Goal: Transaction & Acquisition: Purchase product/service

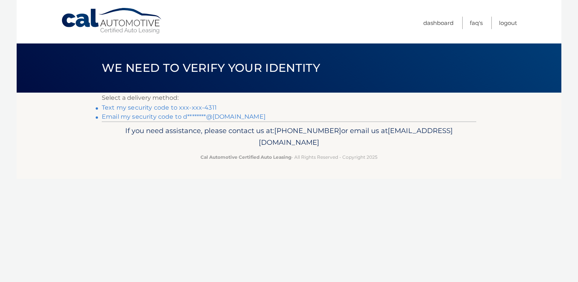
click at [162, 108] on link "Text my security code to xxx-xxx-4311" at bounding box center [159, 107] width 115 height 7
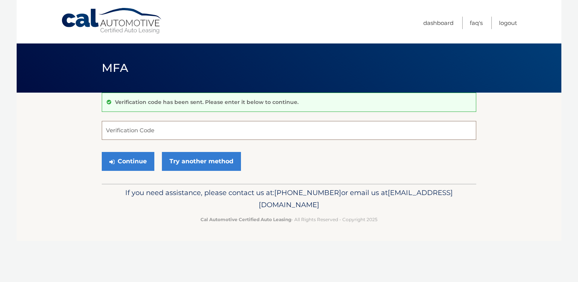
click at [130, 129] on input "Verification Code" at bounding box center [289, 130] width 375 height 19
type input "282974"
click at [129, 160] on button "Continue" at bounding box center [128, 161] width 53 height 19
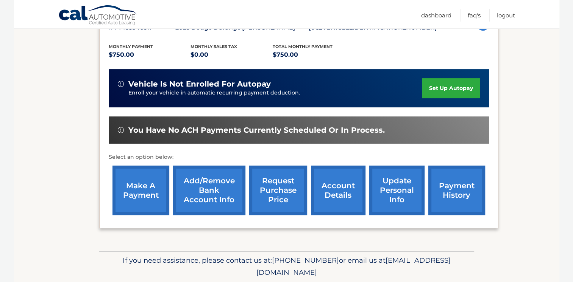
scroll to position [151, 0]
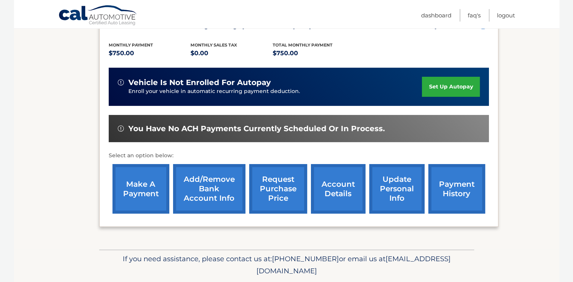
click at [146, 189] on link "make a payment" at bounding box center [140, 189] width 57 height 50
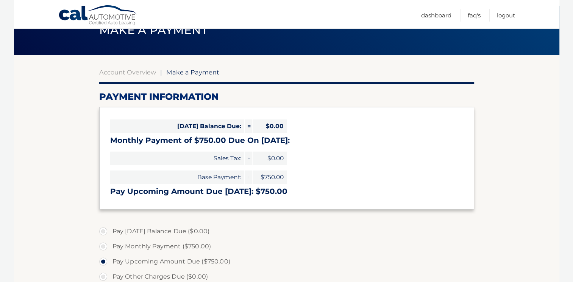
scroll to position [76, 0]
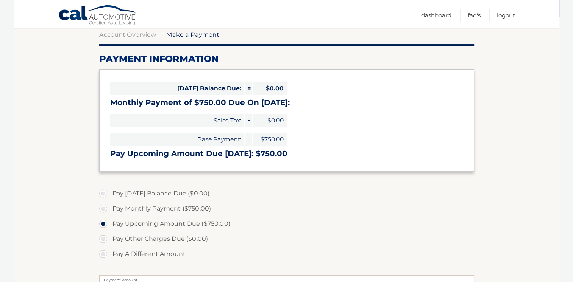
click at [103, 207] on label "Pay Monthly Payment ($750.00)" at bounding box center [286, 208] width 375 height 15
click at [103, 207] on input "Pay Monthly Payment ($750.00)" at bounding box center [106, 207] width 8 height 12
radio input "true"
click at [103, 207] on label "Pay Monthly Payment ($750.00)" at bounding box center [286, 208] width 375 height 15
click at [103, 207] on input "Pay Monthly Payment ($750.00)" at bounding box center [106, 207] width 8 height 12
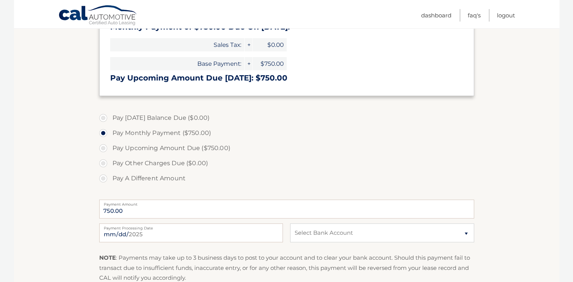
scroll to position [189, 0]
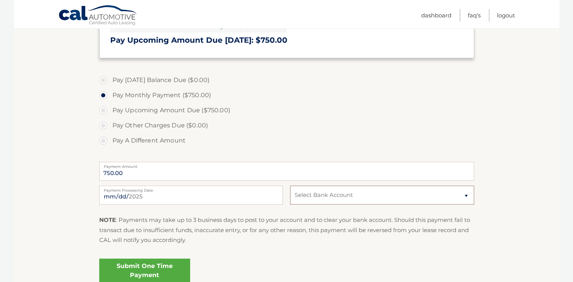
click at [466, 195] on select "Select Bank Account Checking PNC BANK, NEW JERSEY *****0455 Checking PNC BANK, …" at bounding box center [382, 195] width 184 height 19
select select "NzFhOTdkZjEtMjFiZC00ZGNhLWI5MmEtMjc4MGU2OTFhYzIx"
click at [290, 186] on select "Select Bank Account Checking PNC BANK, NEW JERSEY *****0455 Checking PNC BANK, …" at bounding box center [382, 195] width 184 height 19
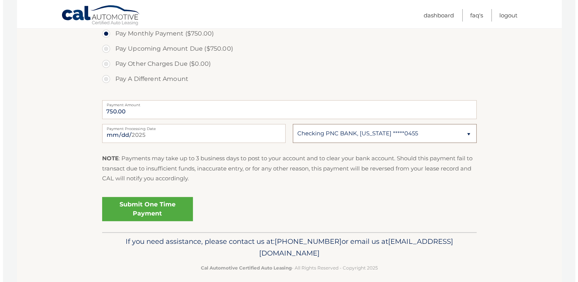
scroll to position [258, 0]
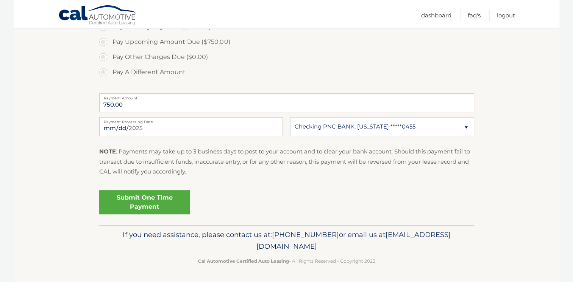
click at [159, 198] on link "Submit One Time Payment" at bounding box center [144, 202] width 91 height 24
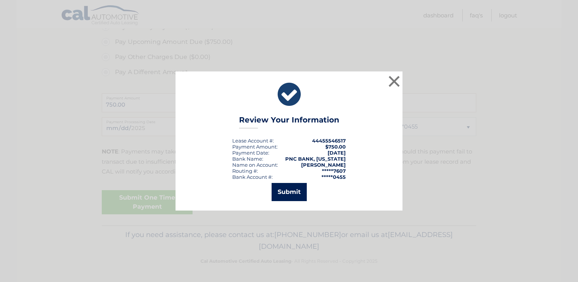
click at [286, 193] on button "Submit" at bounding box center [289, 192] width 35 height 18
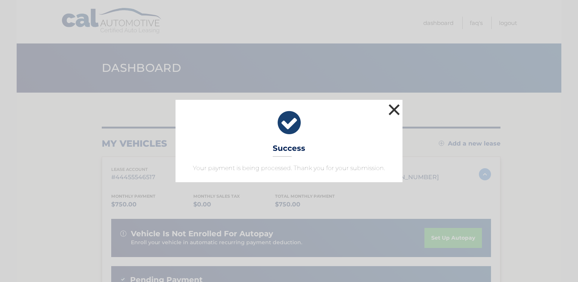
click at [395, 108] on button "×" at bounding box center [394, 109] width 15 height 15
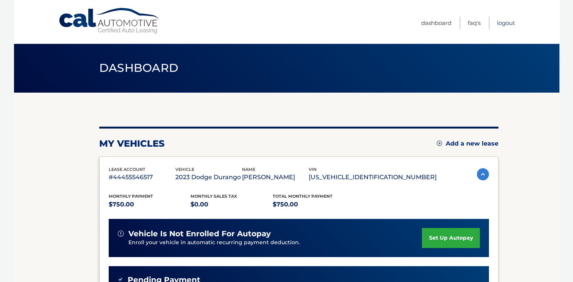
click at [508, 21] on link "Logout" at bounding box center [506, 23] width 18 height 12
